Goal: Task Accomplishment & Management: Manage account settings

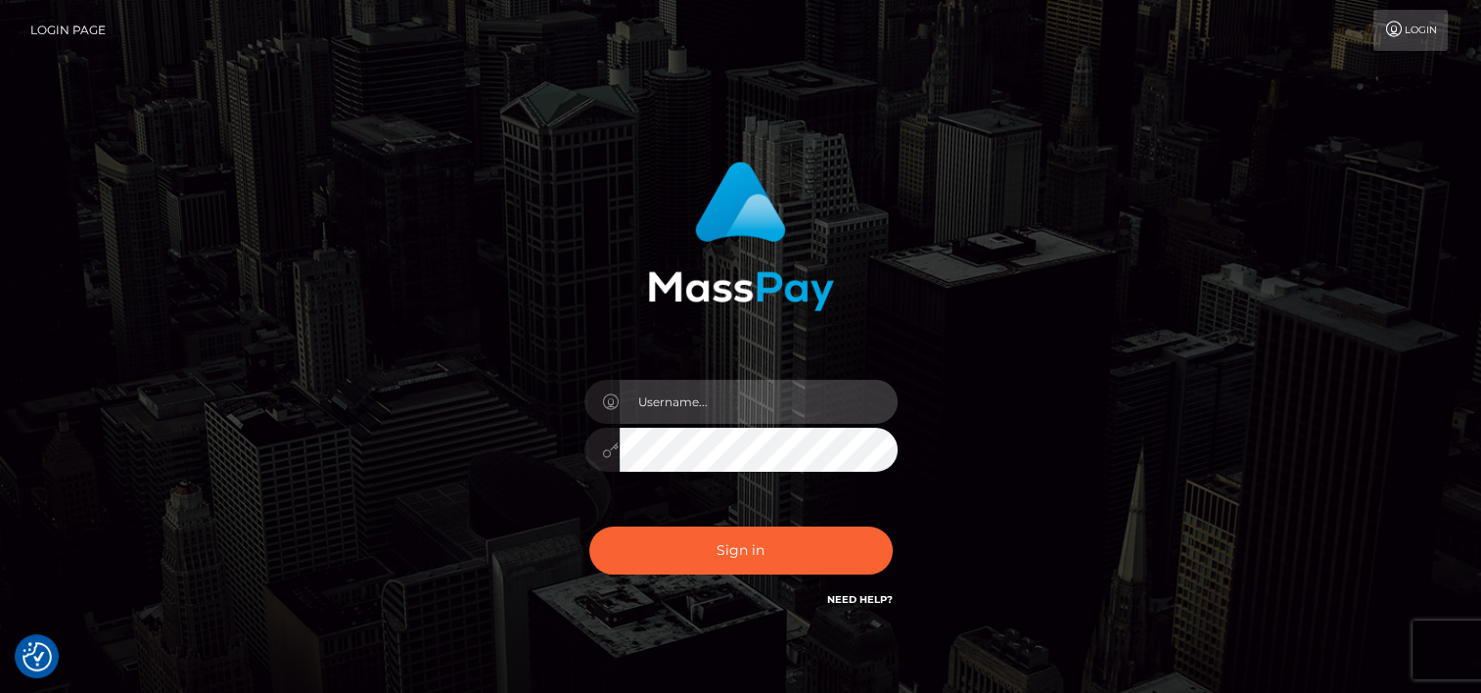
type input "odalis2025"
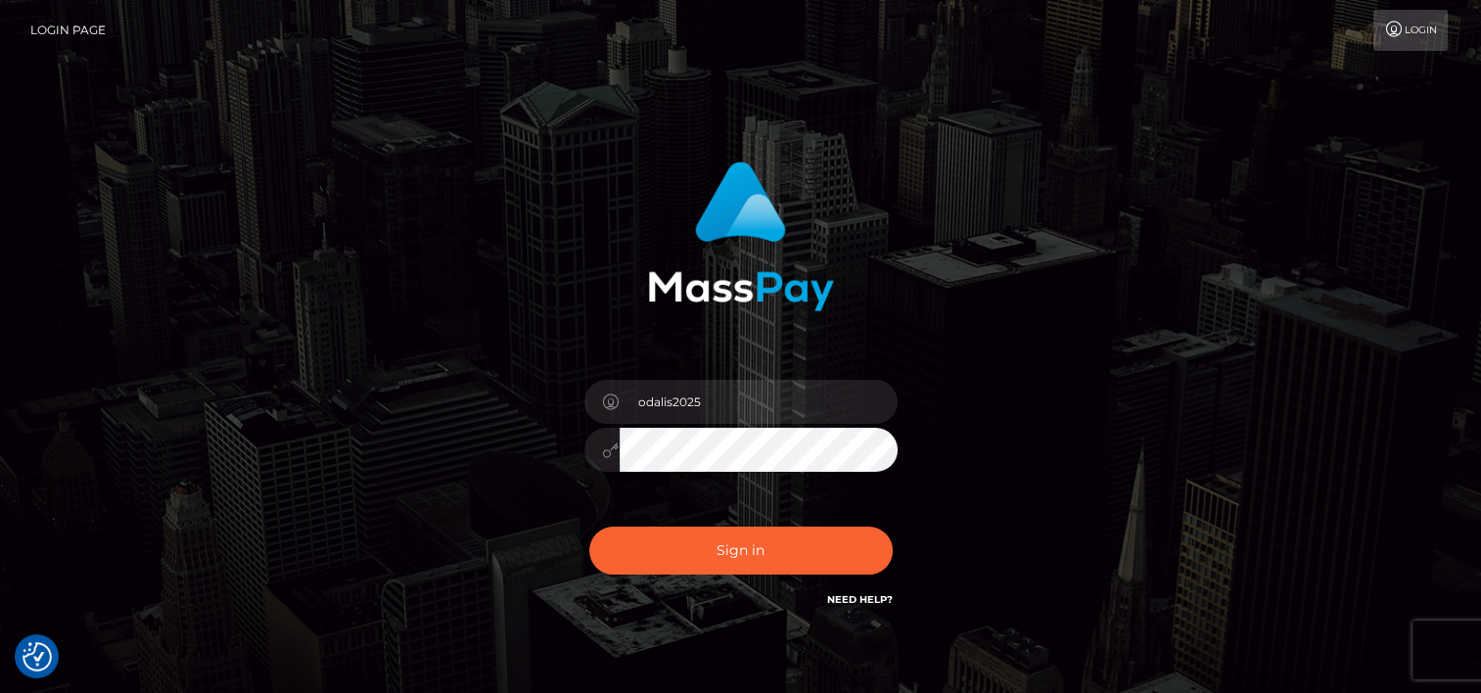
click at [585, 454] on div at bounding box center [740, 447] width 313 height 38
click at [527, 482] on div "odalis2025 Sign in" at bounding box center [740, 386] width 514 height 479
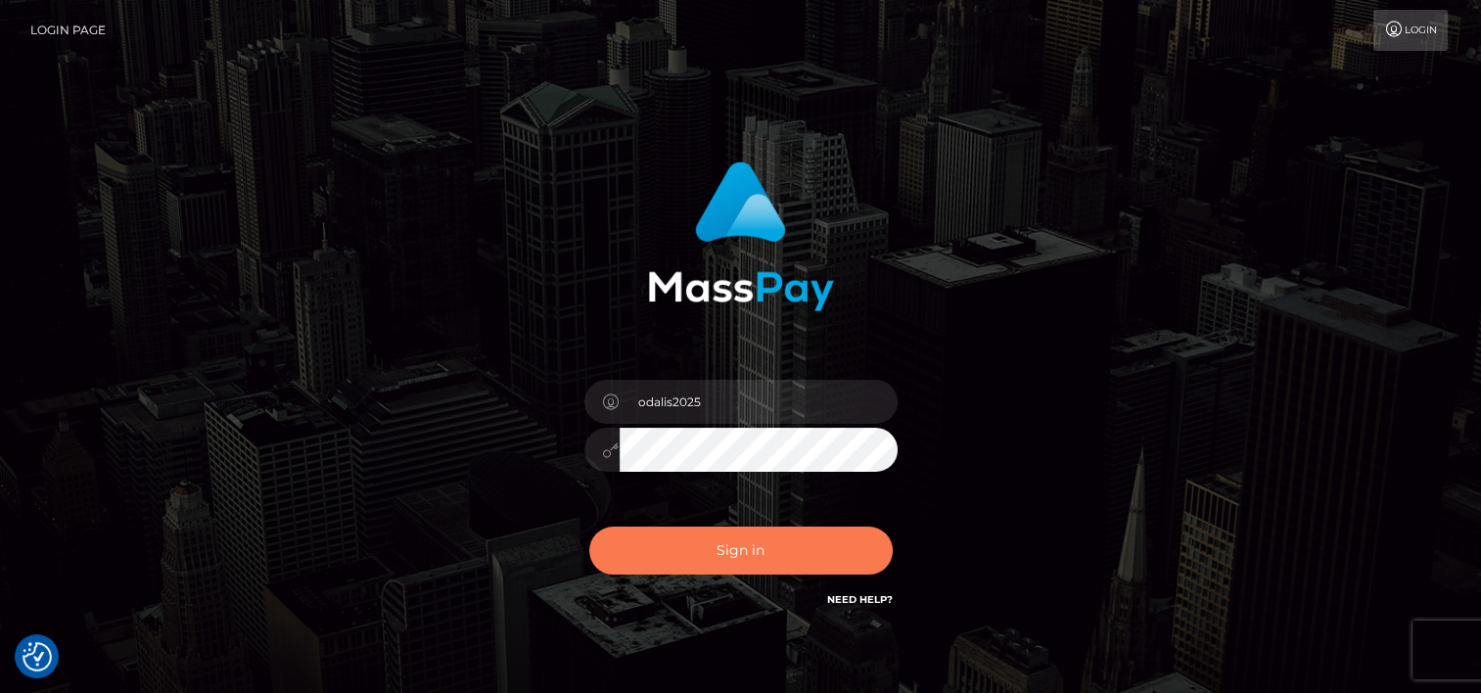
click at [734, 548] on button "Sign in" at bounding box center [740, 551] width 303 height 48
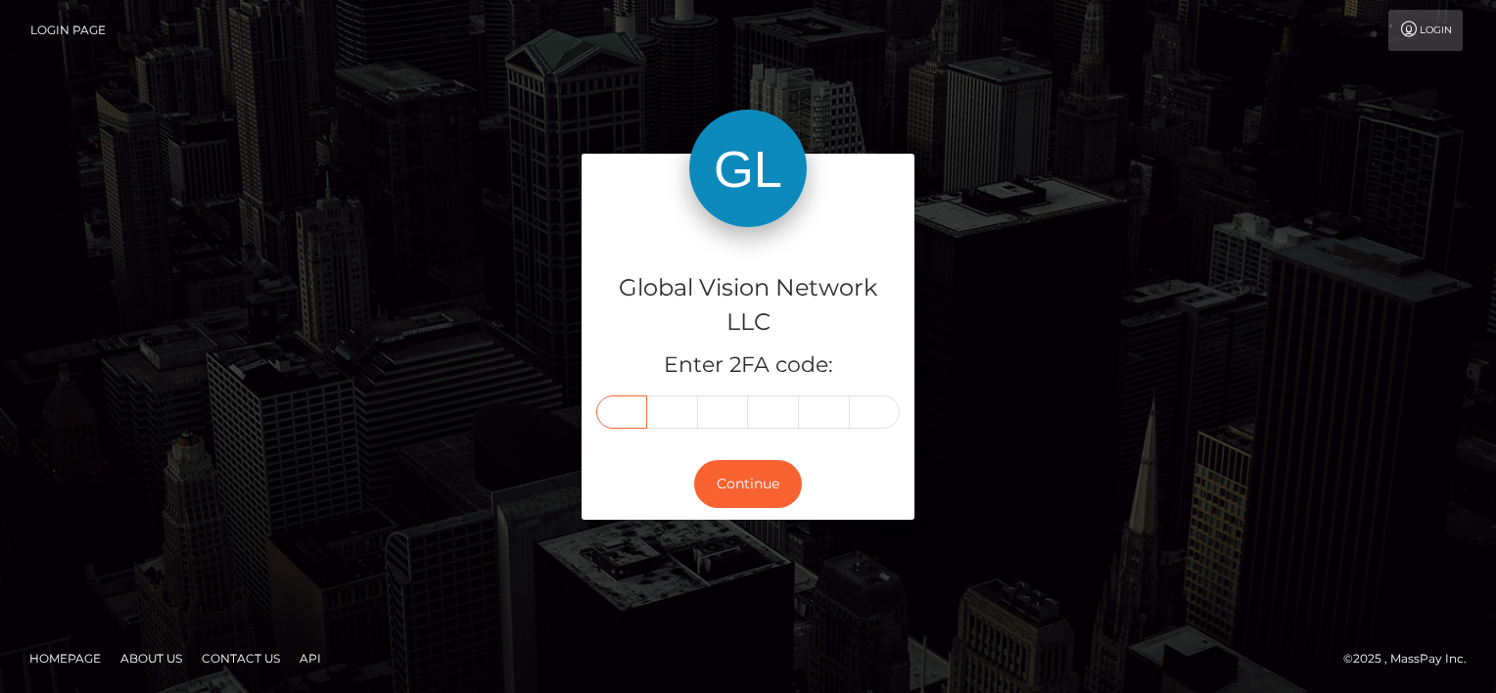
click at [623, 419] on input "text" at bounding box center [621, 411] width 51 height 33
click at [65, 26] on link "Login Page" at bounding box center [67, 30] width 75 height 41
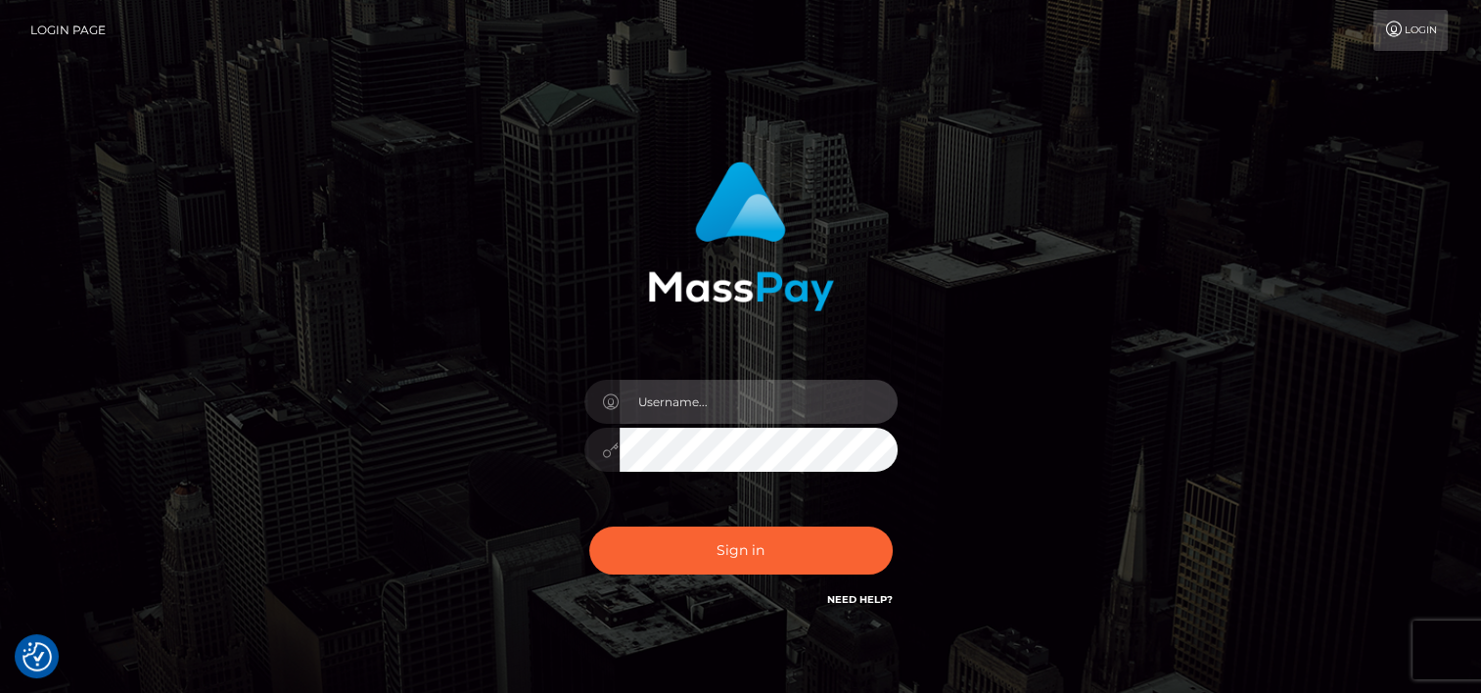
type input "odalis2025"
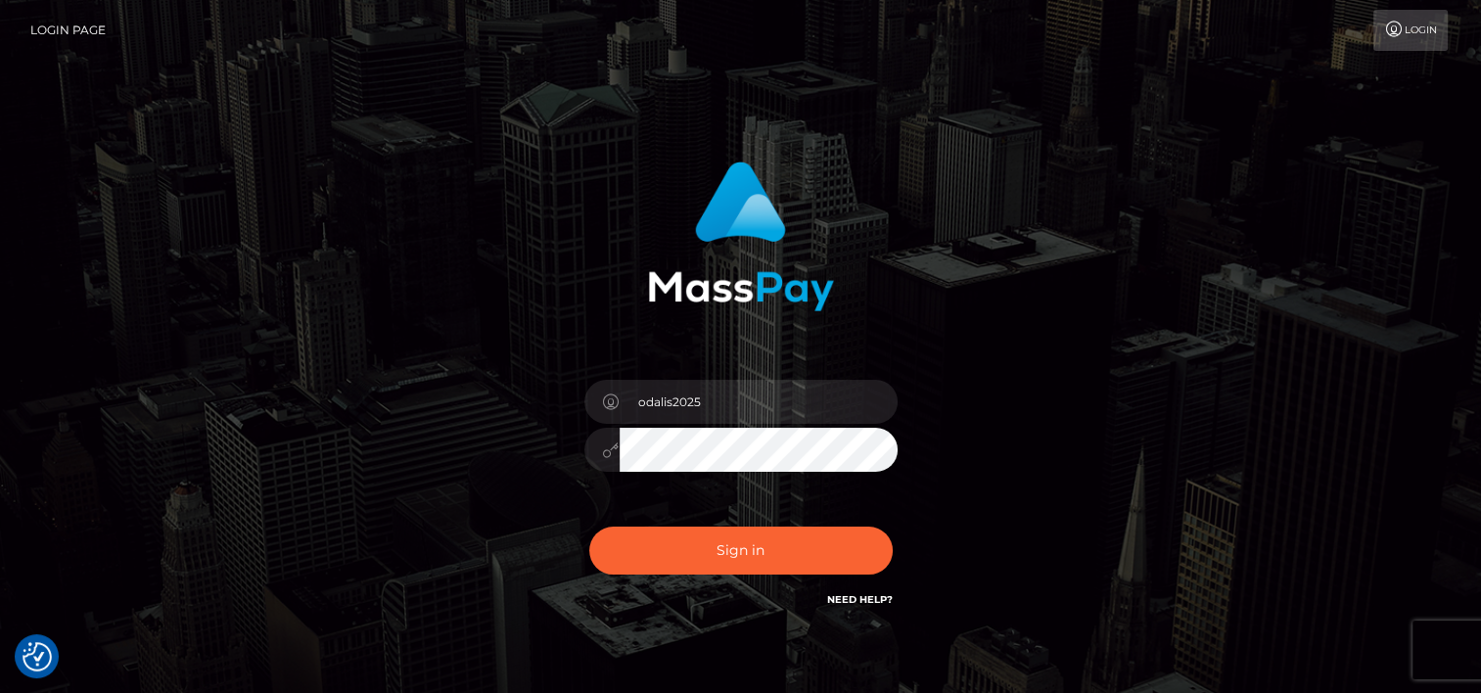
click at [608, 455] on icon at bounding box center [611, 450] width 17 height 16
click at [607, 448] on icon at bounding box center [611, 450] width 17 height 16
drag, startPoint x: 607, startPoint y: 448, endPoint x: 1109, endPoint y: 454, distance: 502.1
click at [1109, 454] on div "odalis2025 Sign in" at bounding box center [741, 396] width 1116 height 498
click at [444, 400] on div "odalis2025 Sign in" at bounding box center [741, 396] width 1116 height 498
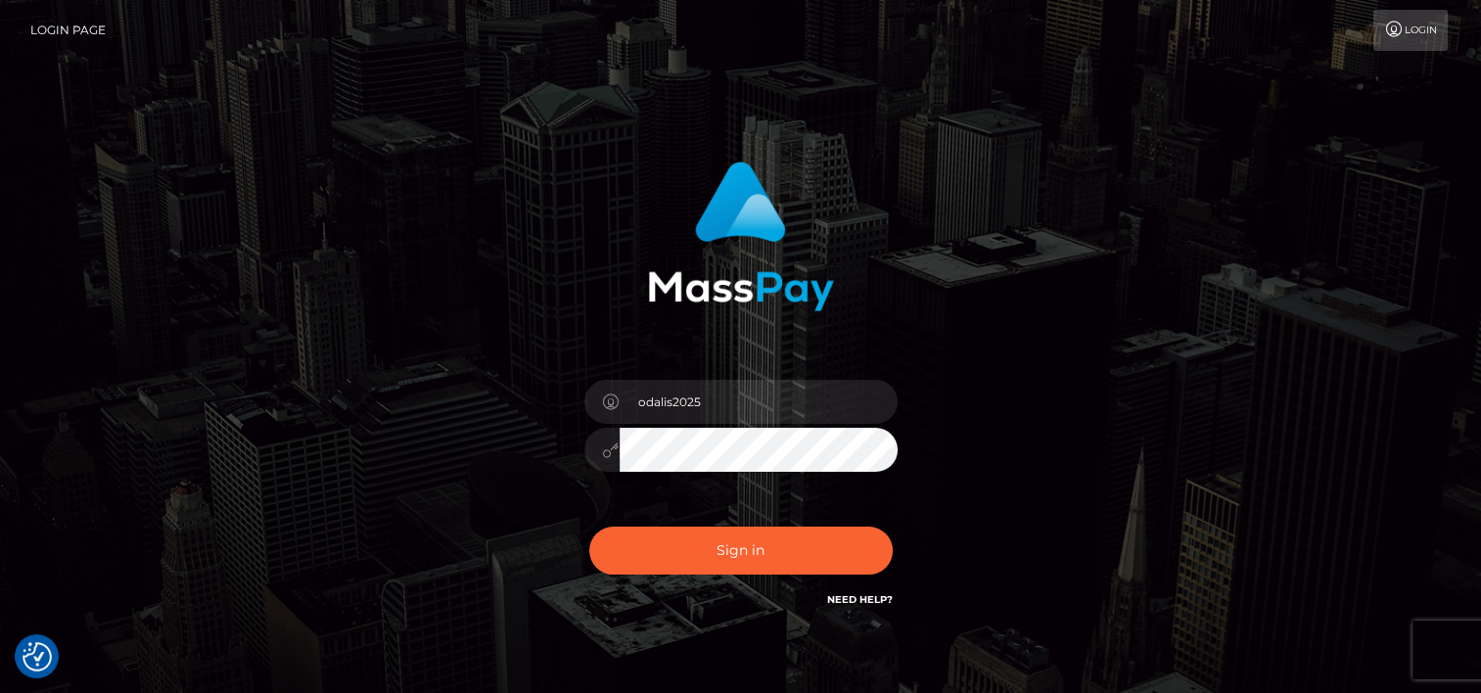
click at [433, 541] on div "odalis2025 Sign in" at bounding box center [741, 396] width 1116 height 498
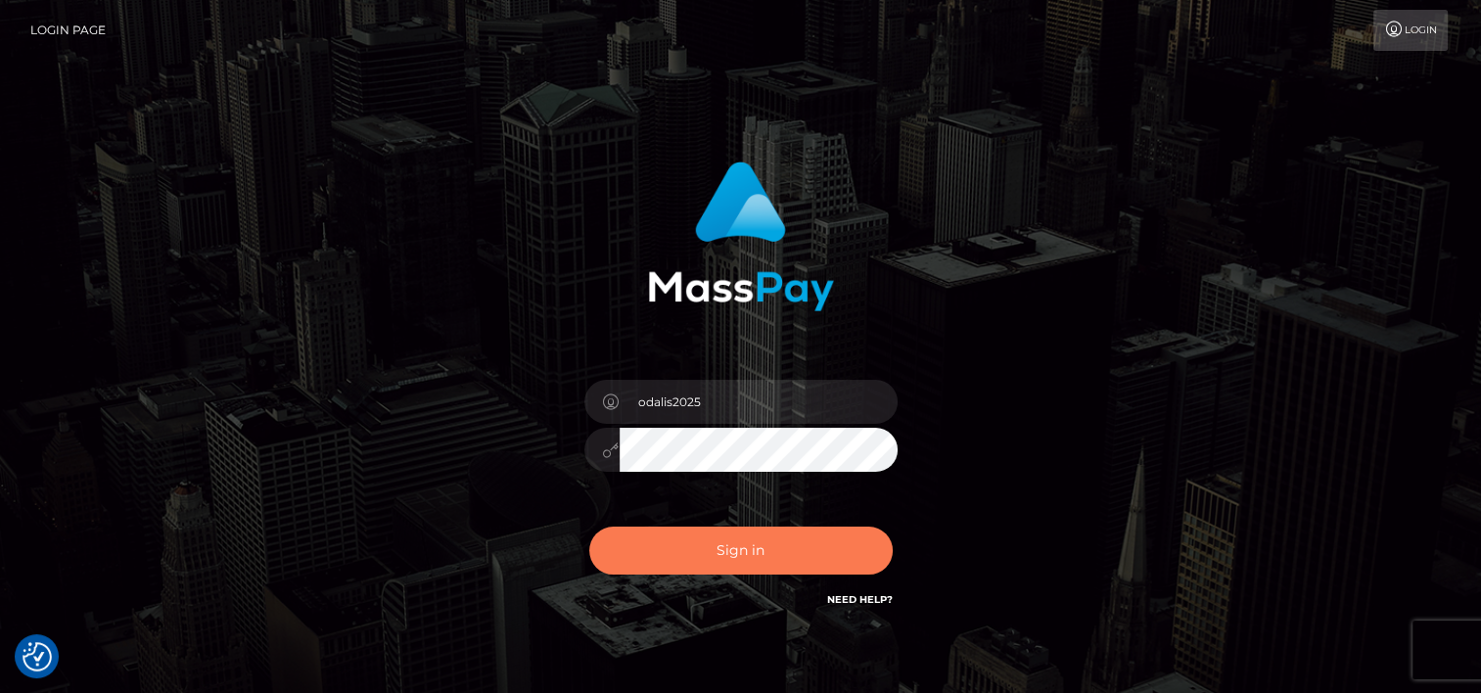
click at [752, 540] on button "Sign in" at bounding box center [740, 551] width 303 height 48
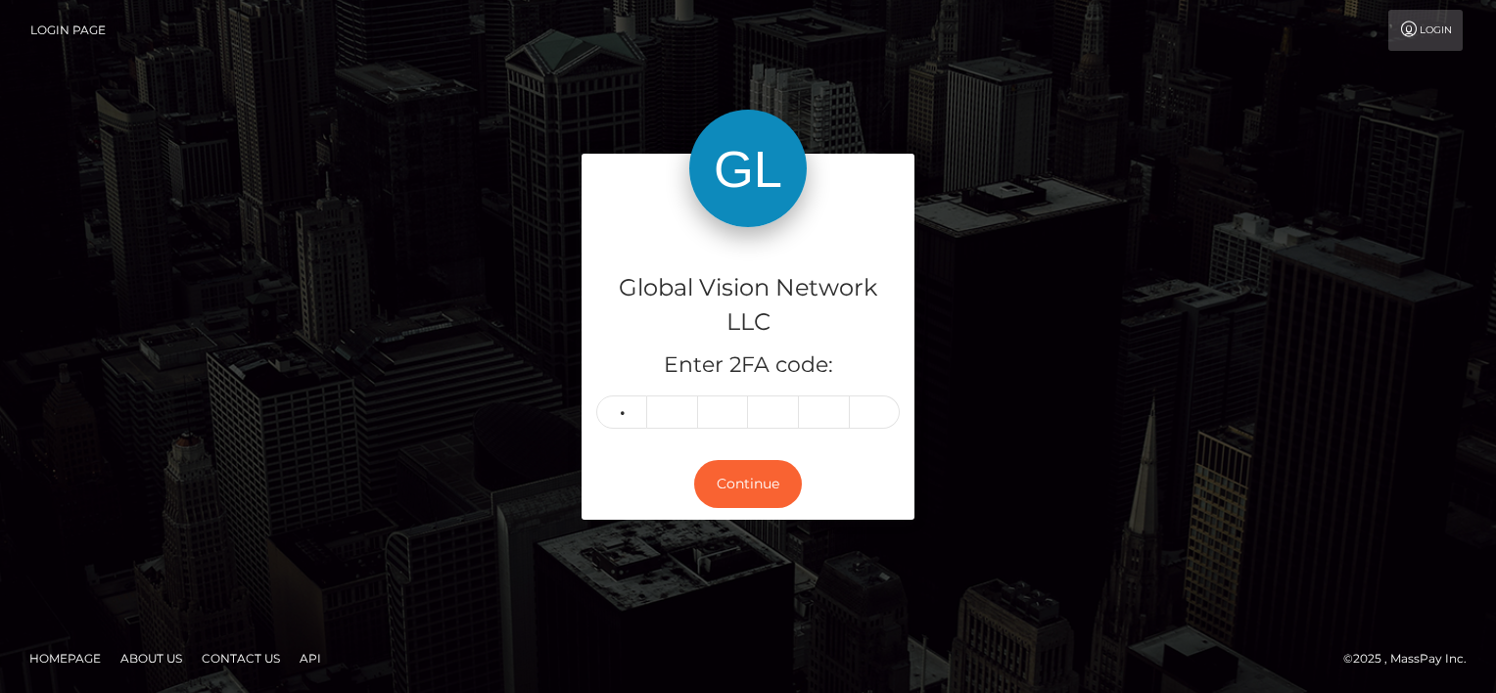
type input "4"
type input "2"
type input "6"
type input "5"
type input "1"
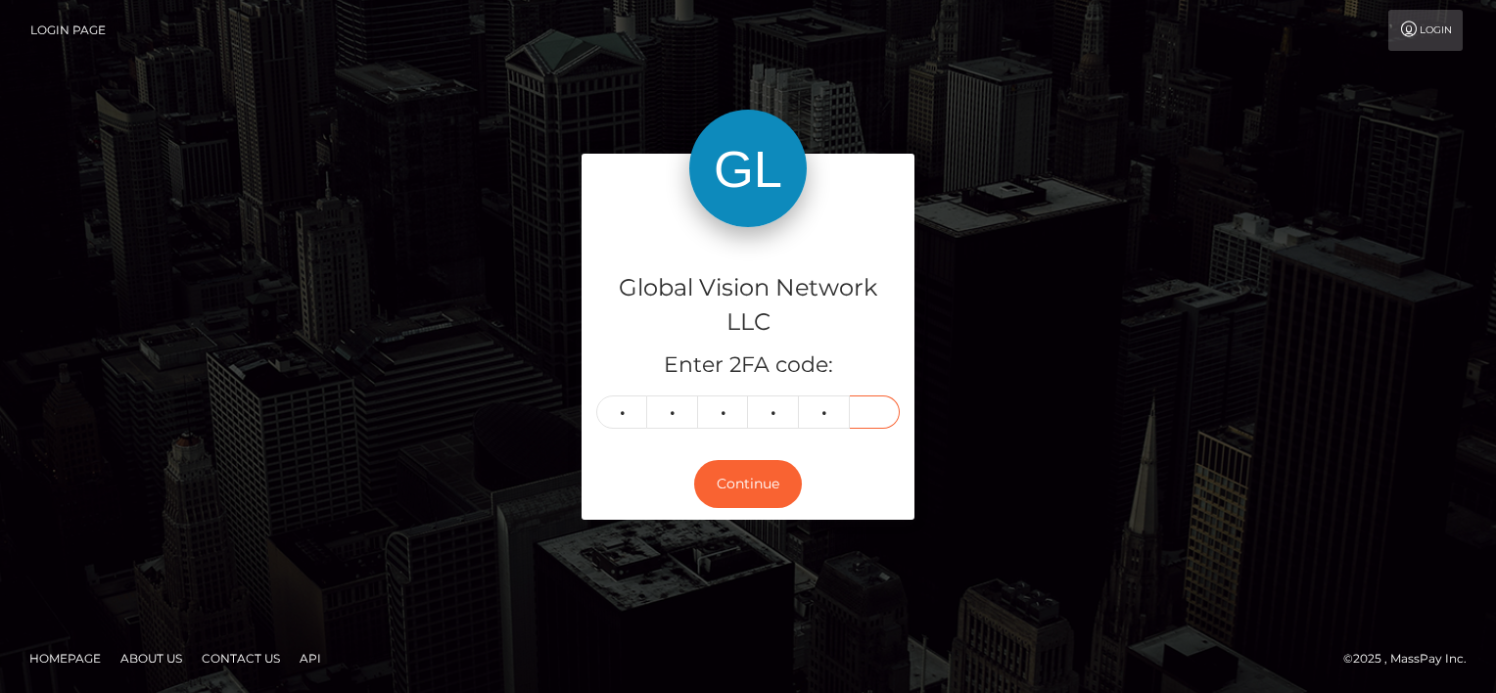
type input "8"
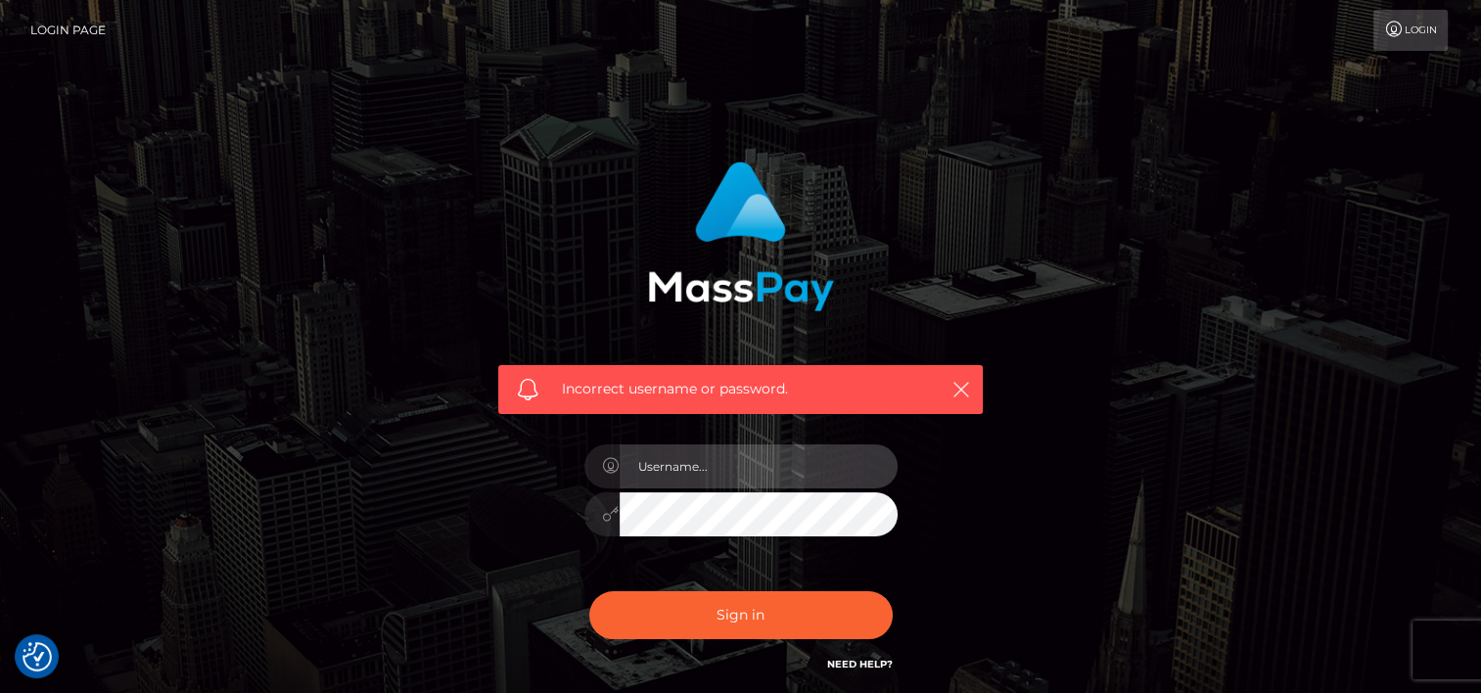
type input "odalis2025"
click at [607, 459] on icon at bounding box center [611, 466] width 17 height 16
click at [607, 467] on icon at bounding box center [611, 466] width 17 height 16
click at [964, 381] on icon "button" at bounding box center [961, 390] width 20 height 20
click at [462, 464] on div "Incorrect username or password. odalis2025" at bounding box center [741, 428] width 1116 height 563
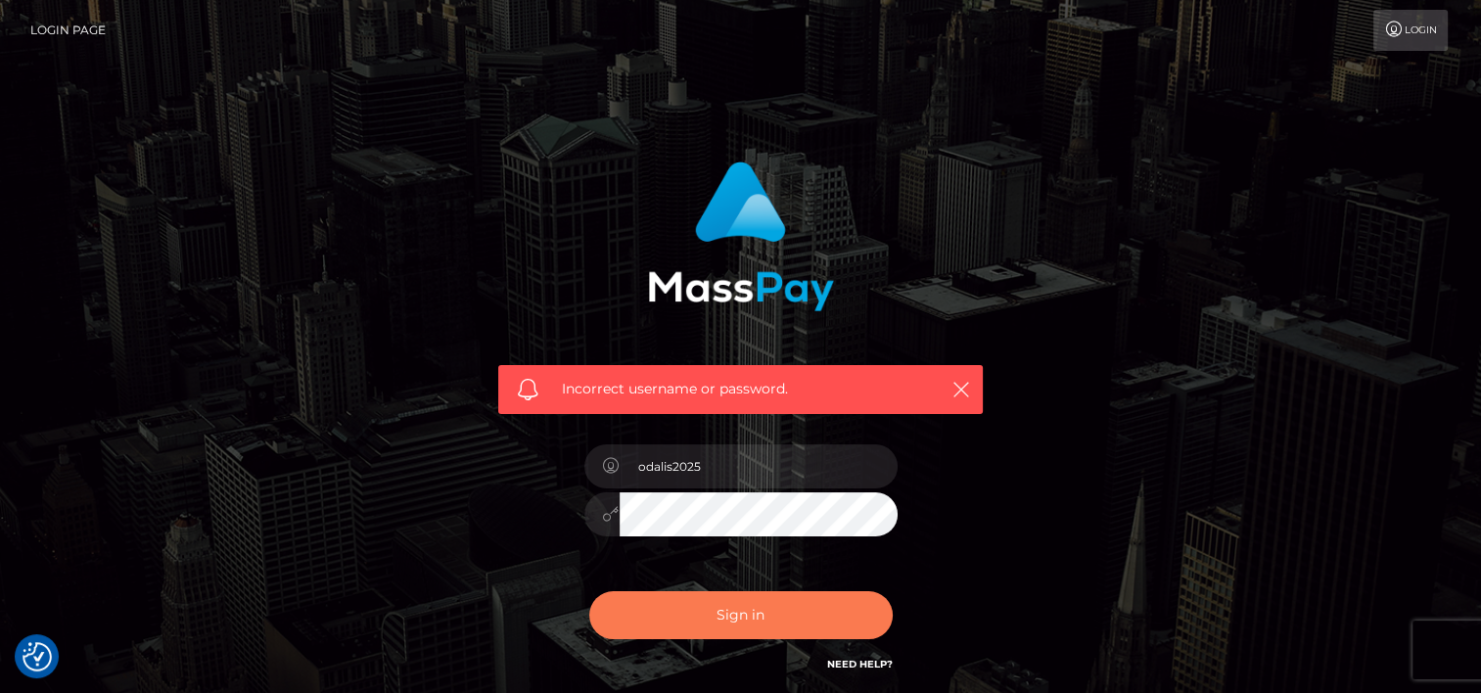
click at [725, 603] on button "Sign in" at bounding box center [740, 615] width 303 height 48
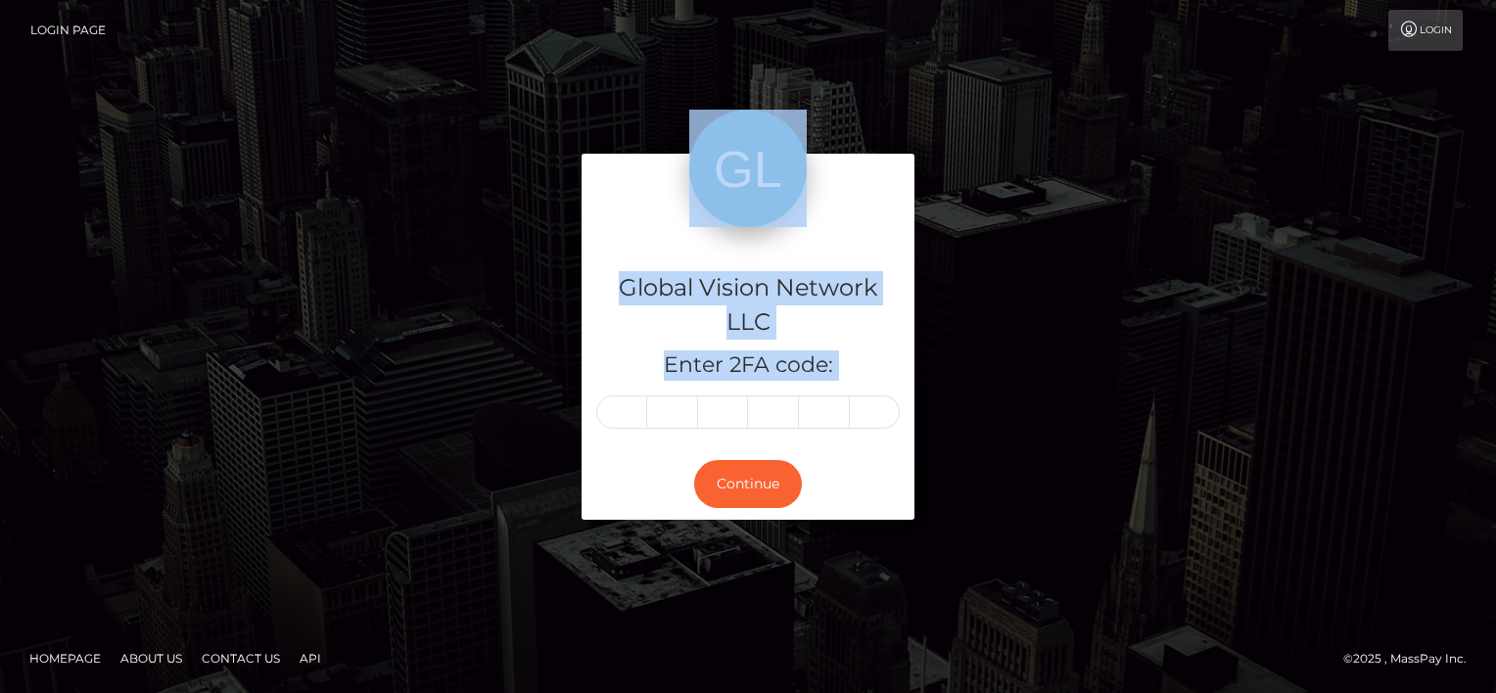
click at [549, 473] on div "Global Vision Network LLC Enter 2FA code: Continue" at bounding box center [748, 347] width 1116 height 386
click at [963, 393] on div "Global Vision Network LLC Enter 2FA code: Continue" at bounding box center [748, 347] width 1116 height 386
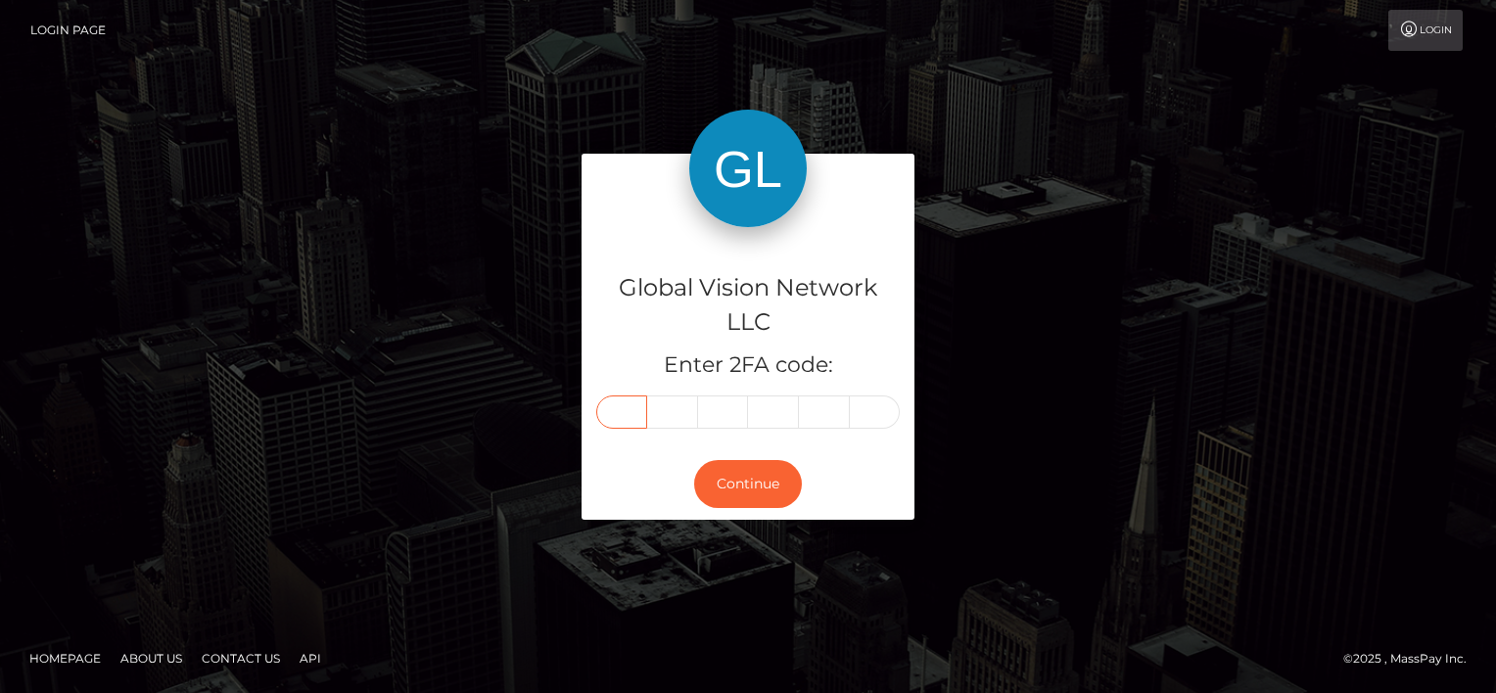
click at [621, 410] on input "text" at bounding box center [621, 411] width 51 height 33
